Goal: Contribute content

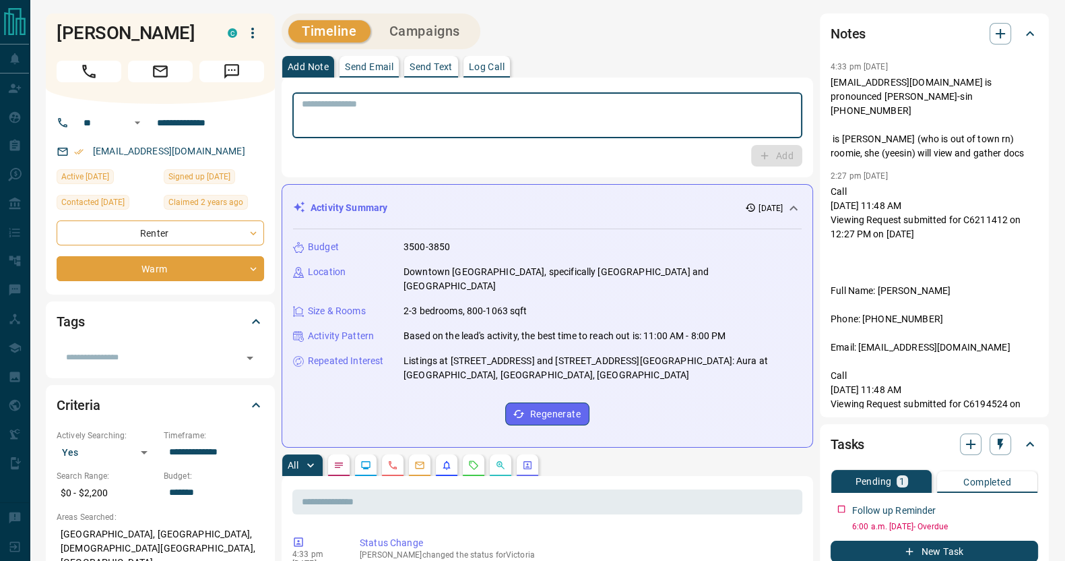
click at [480, 109] on textarea at bounding box center [547, 115] width 491 height 34
type textarea "*"
type textarea "**********"
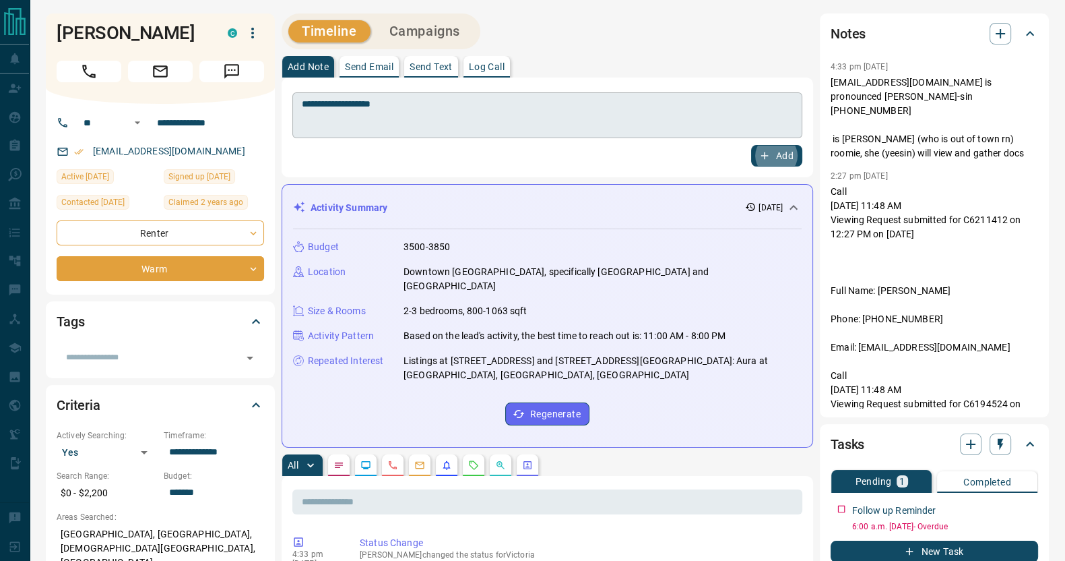
click at [751, 145] on button "Add" at bounding box center [776, 156] width 51 height 22
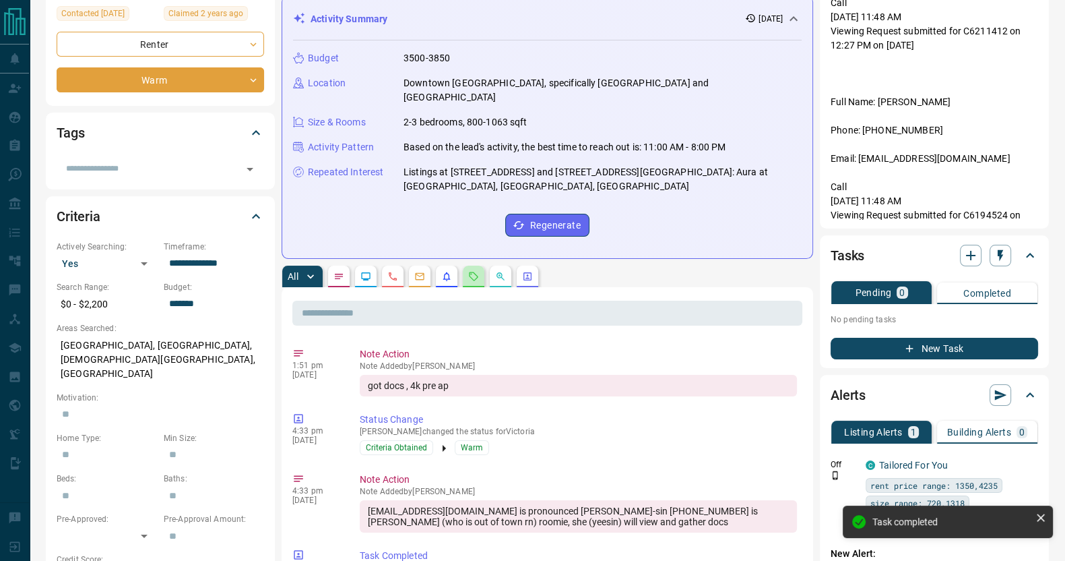
click at [463, 266] on button "button" at bounding box center [474, 277] width 22 height 22
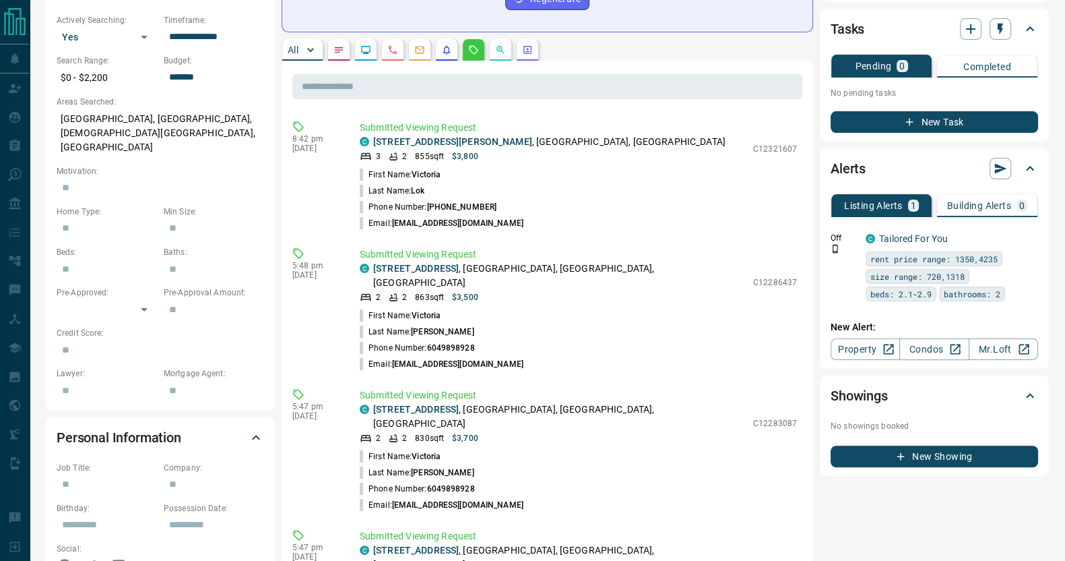
scroll to position [491, 0]
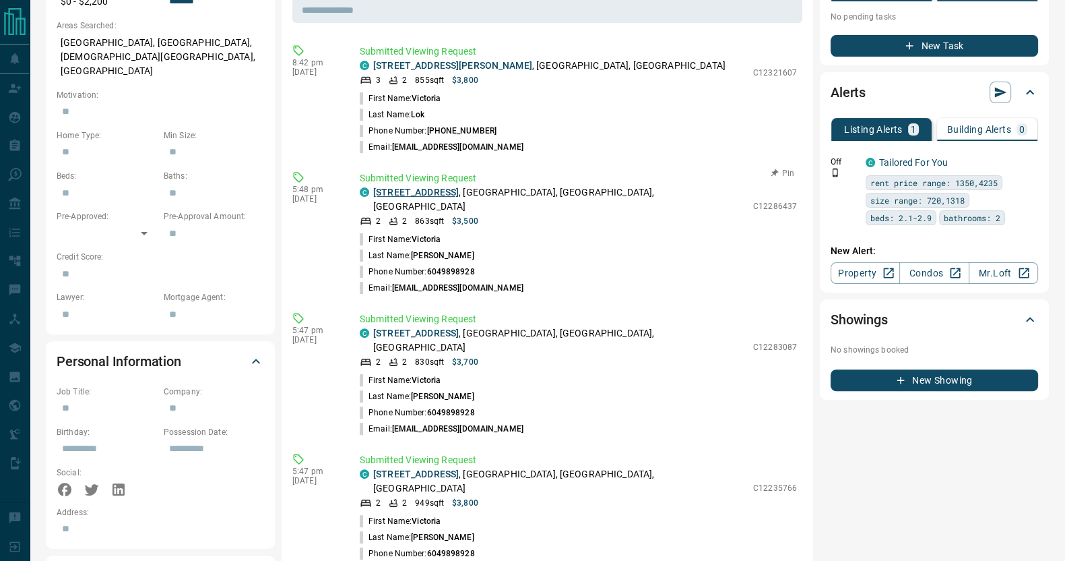
click at [442, 187] on link "[STREET_ADDRESS]" at bounding box center [416, 192] width 86 height 11
click at [408, 328] on link "[STREET_ADDRESS]" at bounding box center [416, 333] width 86 height 11
click at [410, 468] on link "[STREET_ADDRESS]" at bounding box center [416, 473] width 86 height 11
click at [435, 60] on link "[STREET_ADDRESS][PERSON_NAME]" at bounding box center [452, 65] width 159 height 11
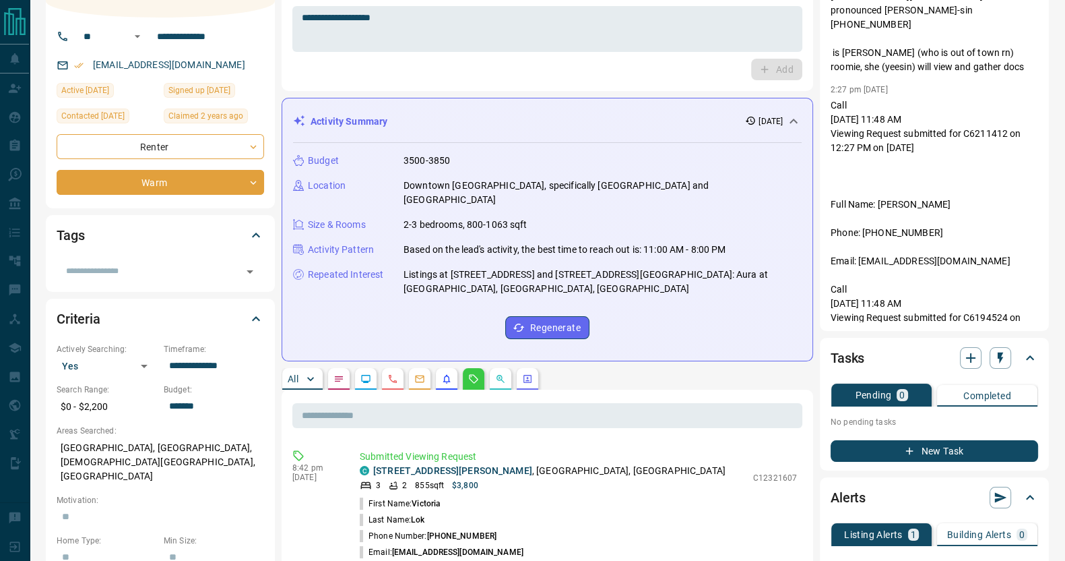
scroll to position [0, 0]
